Goal: Check status

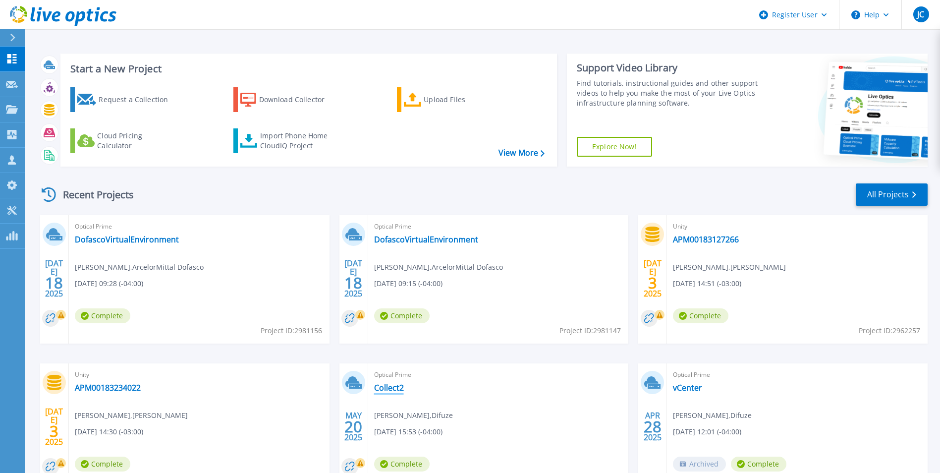
click at [390, 386] on link "Collect2" at bounding box center [389, 387] width 30 height 10
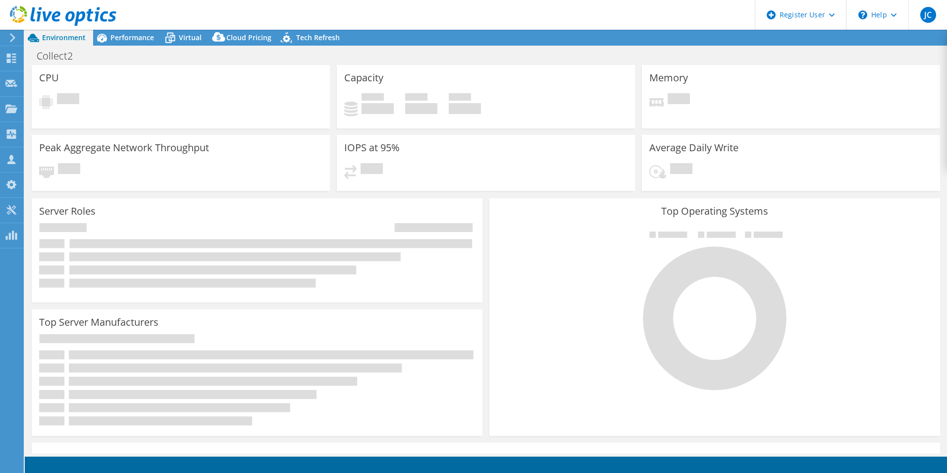
select select "USD"
